Goal: Navigation & Orientation: Find specific page/section

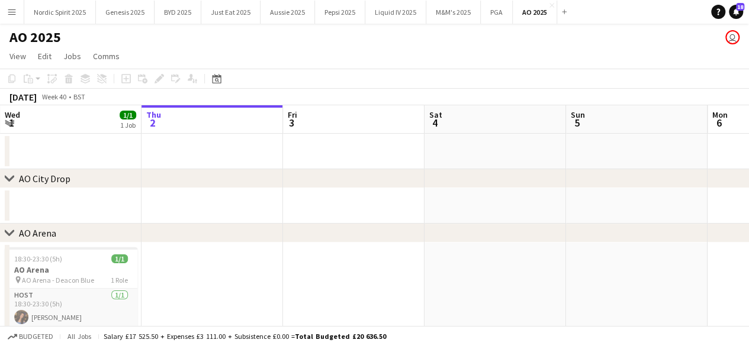
click at [14, 14] on app-icon "Menu" at bounding box center [11, 11] width 9 height 9
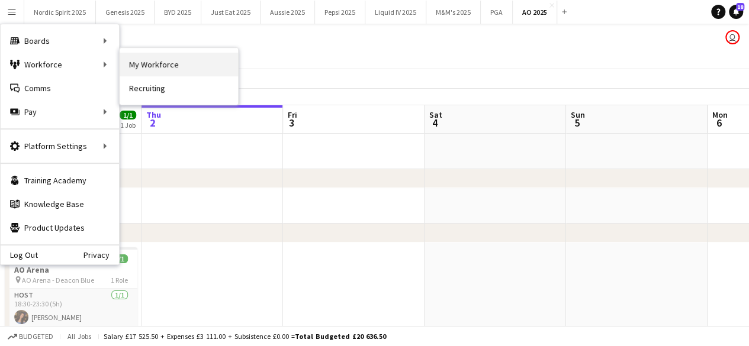
click at [143, 60] on link "My Workforce" at bounding box center [179, 65] width 118 height 24
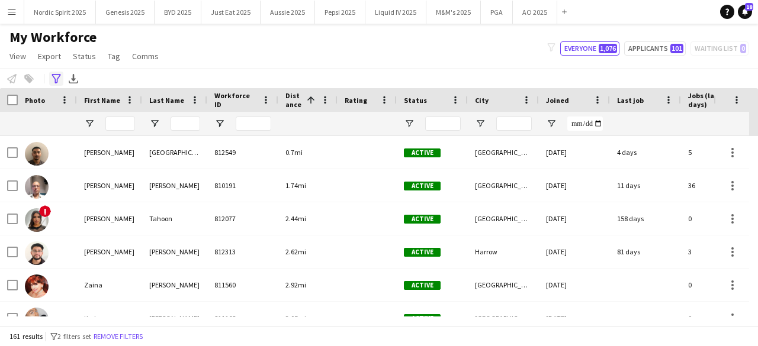
click at [56, 81] on icon "Advanced filters" at bounding box center [56, 78] width 9 height 9
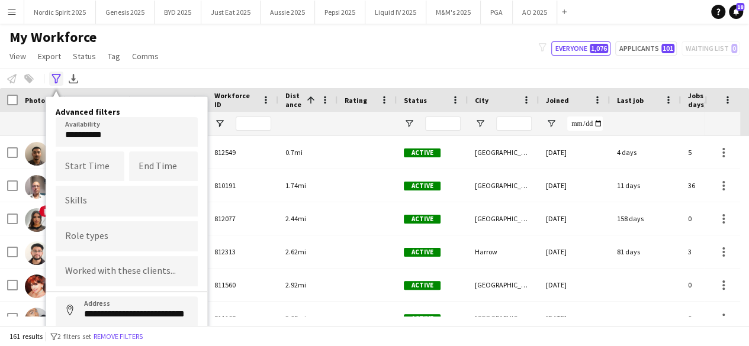
click at [56, 81] on icon "Advanced filters" at bounding box center [56, 78] width 9 height 9
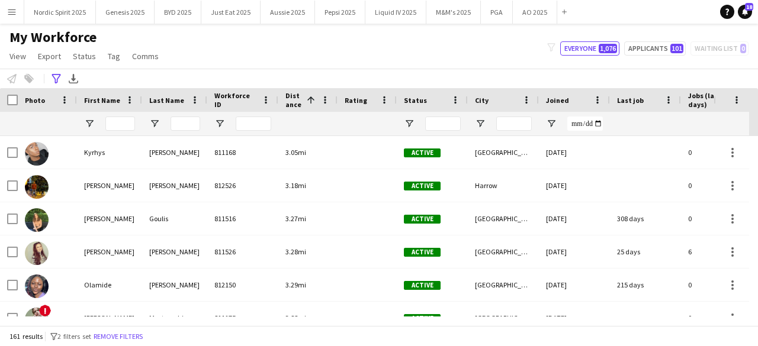
scroll to position [189, 0]
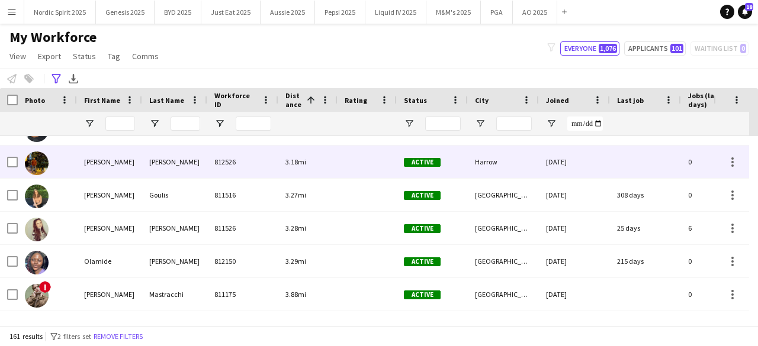
click at [40, 159] on img at bounding box center [37, 164] width 24 height 24
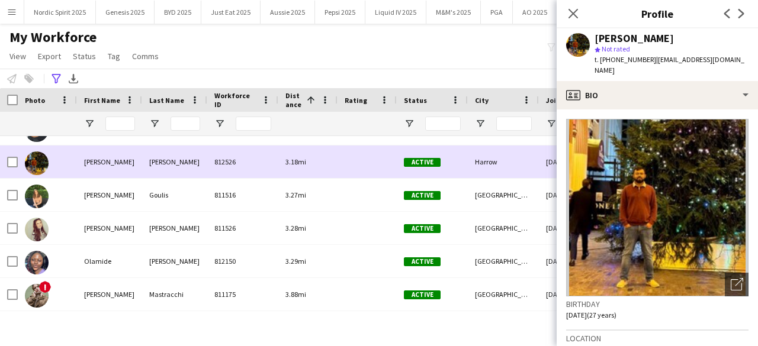
click at [40, 159] on img at bounding box center [37, 164] width 24 height 24
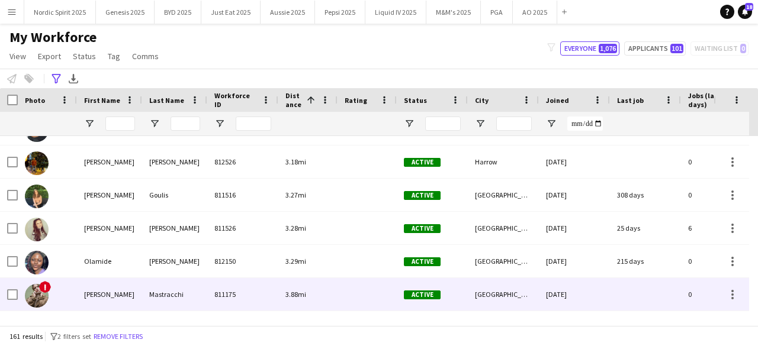
click at [44, 302] on img at bounding box center [37, 296] width 24 height 24
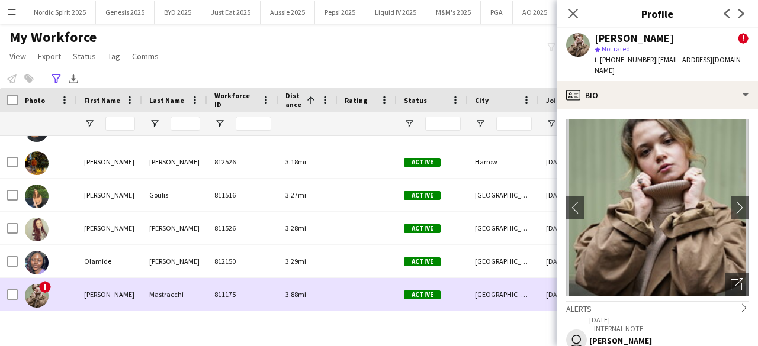
click at [44, 302] on img at bounding box center [37, 296] width 24 height 24
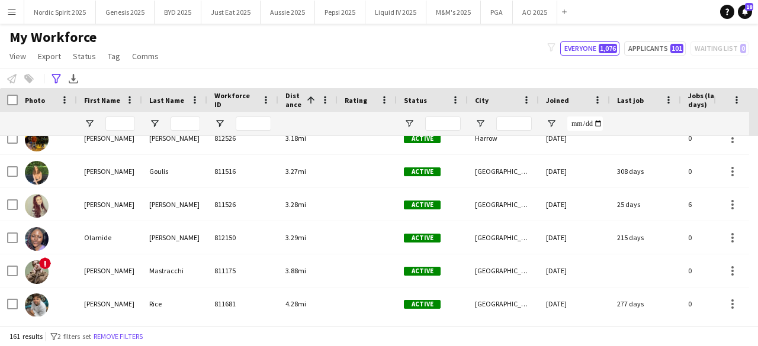
scroll to position [0, 0]
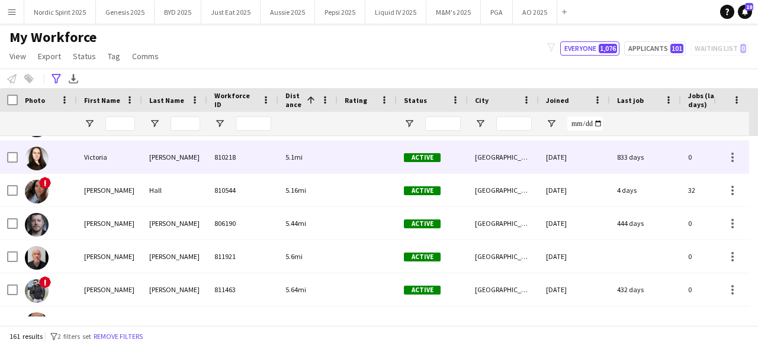
click at [30, 164] on img at bounding box center [37, 159] width 24 height 24
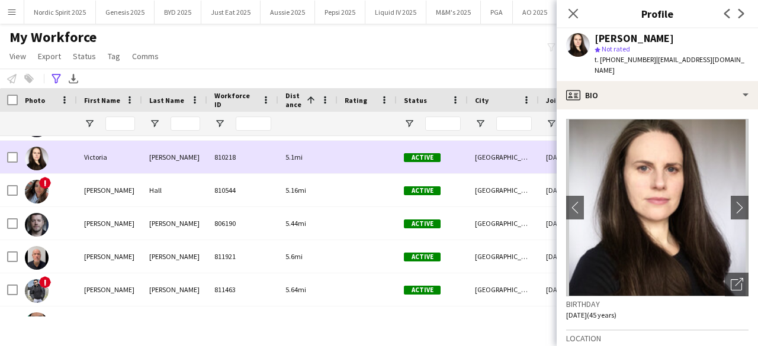
click at [30, 164] on img at bounding box center [37, 159] width 24 height 24
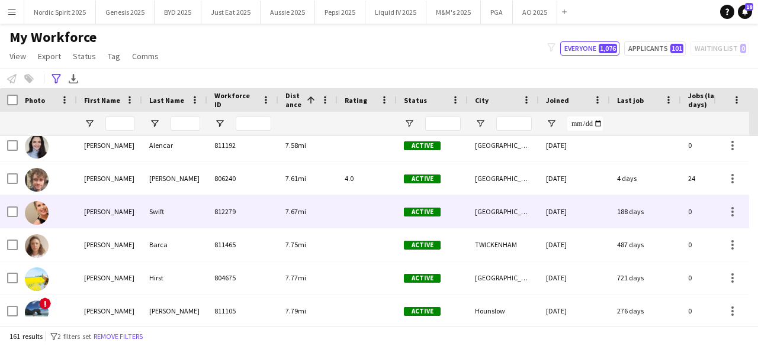
click at [40, 211] on img at bounding box center [37, 213] width 24 height 24
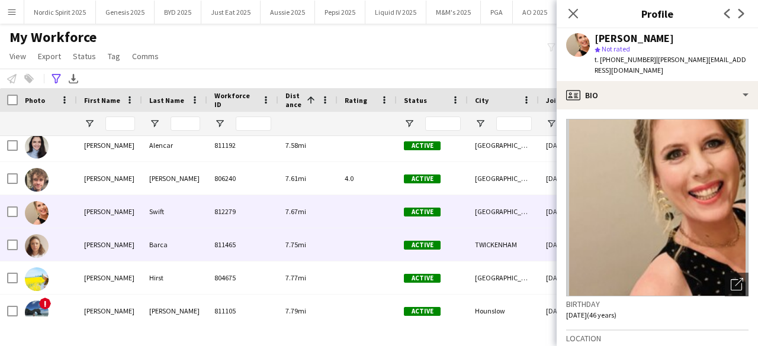
click at [38, 250] on img at bounding box center [37, 246] width 24 height 24
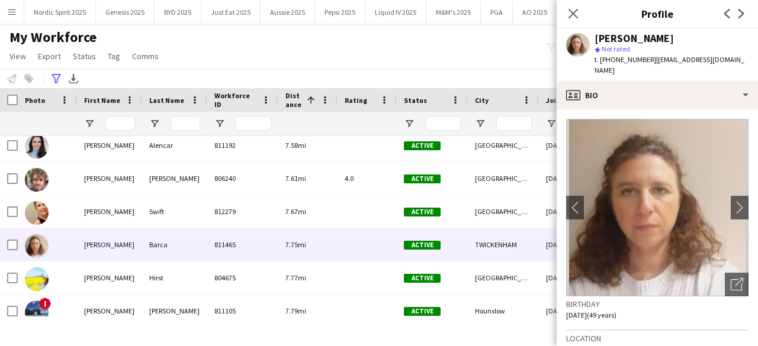
click at [277, 47] on div "My Workforce View Views Default view Compliance Log New view Update view Delete…" at bounding box center [379, 48] width 758 height 40
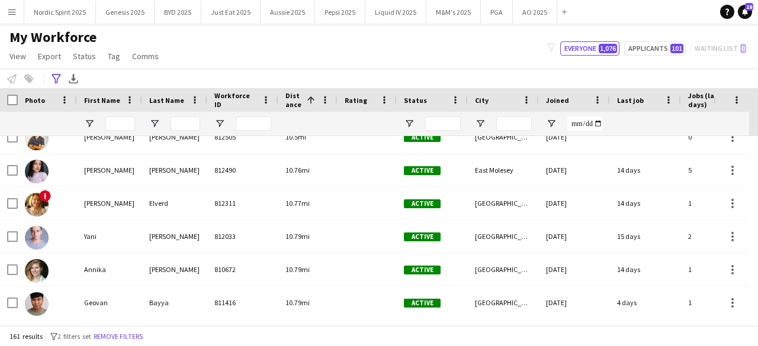
scroll to position [3189, 0]
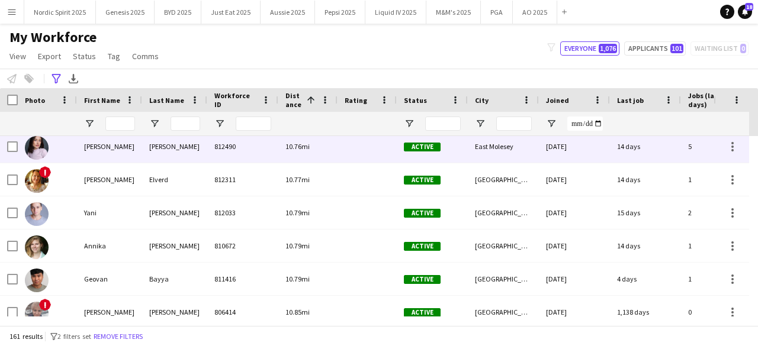
click at [45, 155] on img at bounding box center [37, 148] width 24 height 24
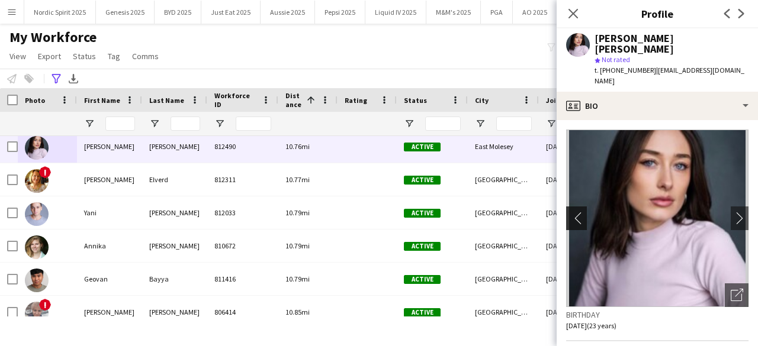
click at [579, 212] on app-icon "chevron-left" at bounding box center [575, 218] width 18 height 12
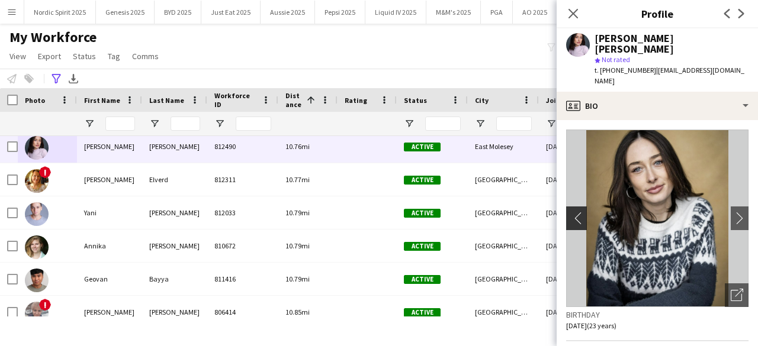
click at [579, 212] on app-icon "chevron-left" at bounding box center [575, 218] width 18 height 12
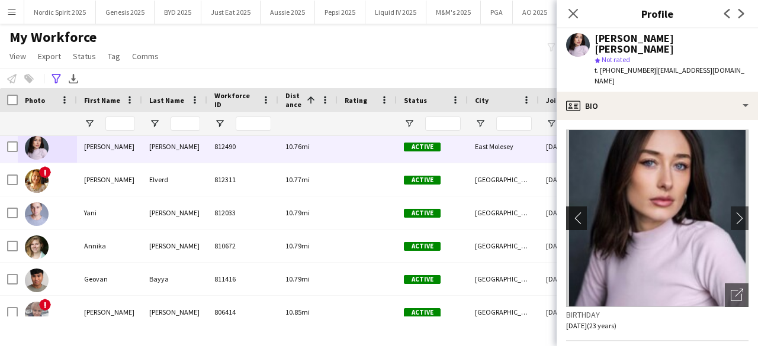
click at [579, 212] on app-icon "chevron-left" at bounding box center [575, 218] width 18 height 12
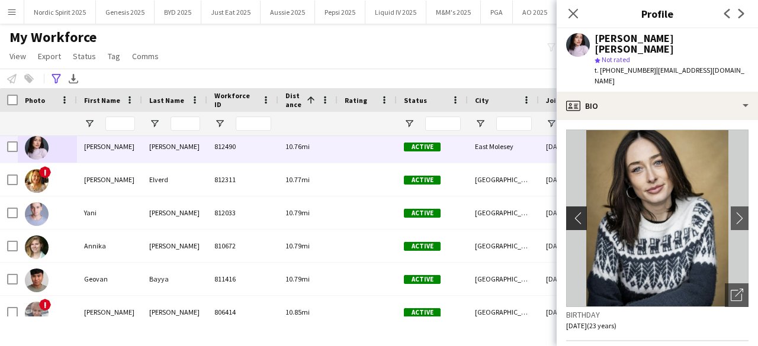
click at [579, 212] on app-icon "chevron-left" at bounding box center [575, 218] width 18 height 12
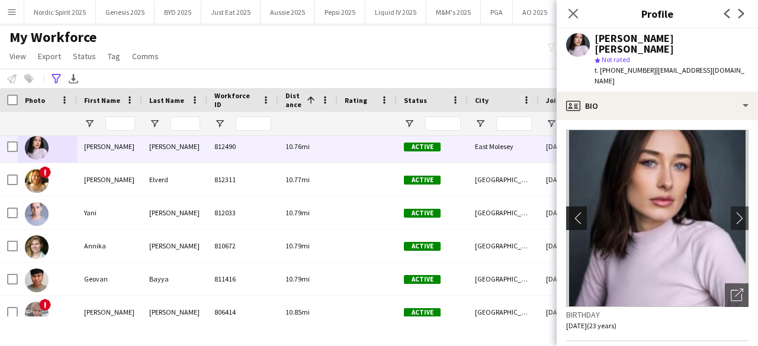
click at [579, 212] on app-icon "chevron-left" at bounding box center [575, 218] width 18 height 12
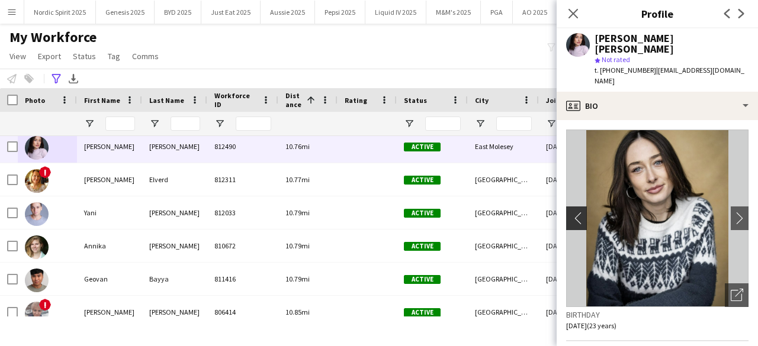
click at [579, 212] on app-icon "chevron-left" at bounding box center [575, 218] width 18 height 12
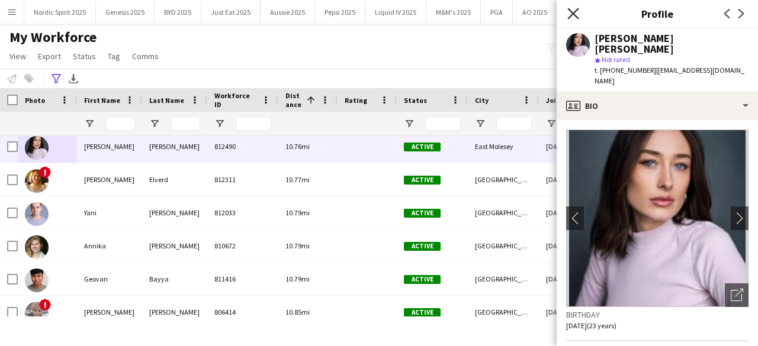
click at [570, 15] on icon "Close pop-in" at bounding box center [572, 13] width 11 height 11
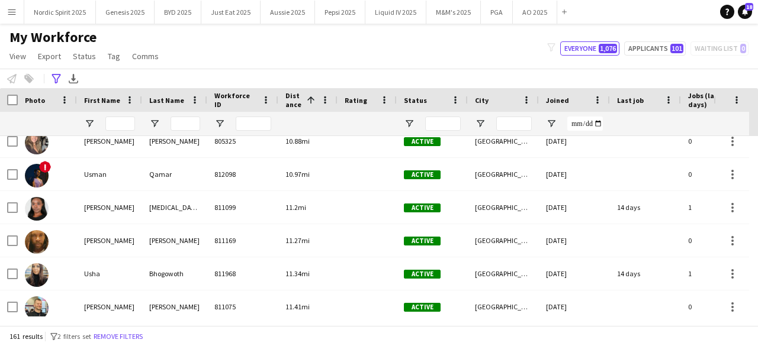
scroll to position [3402, 0]
